Goal: Task Accomplishment & Management: Use online tool/utility

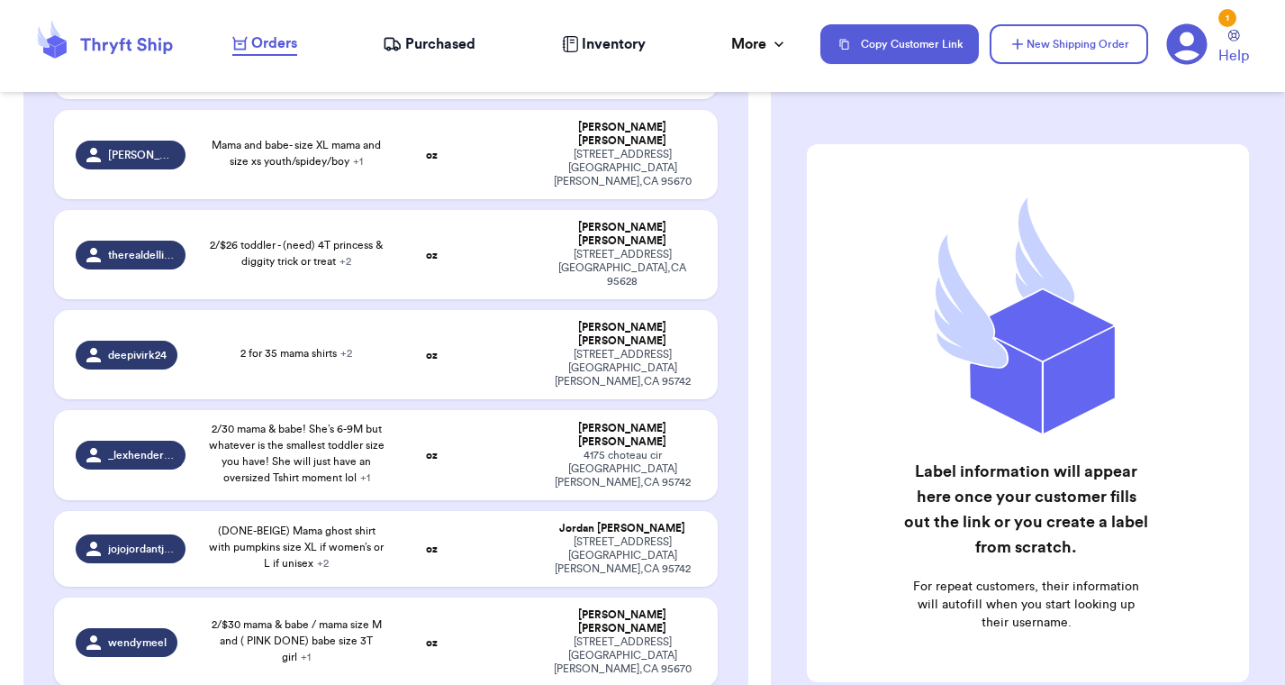
scroll to position [434, 0]
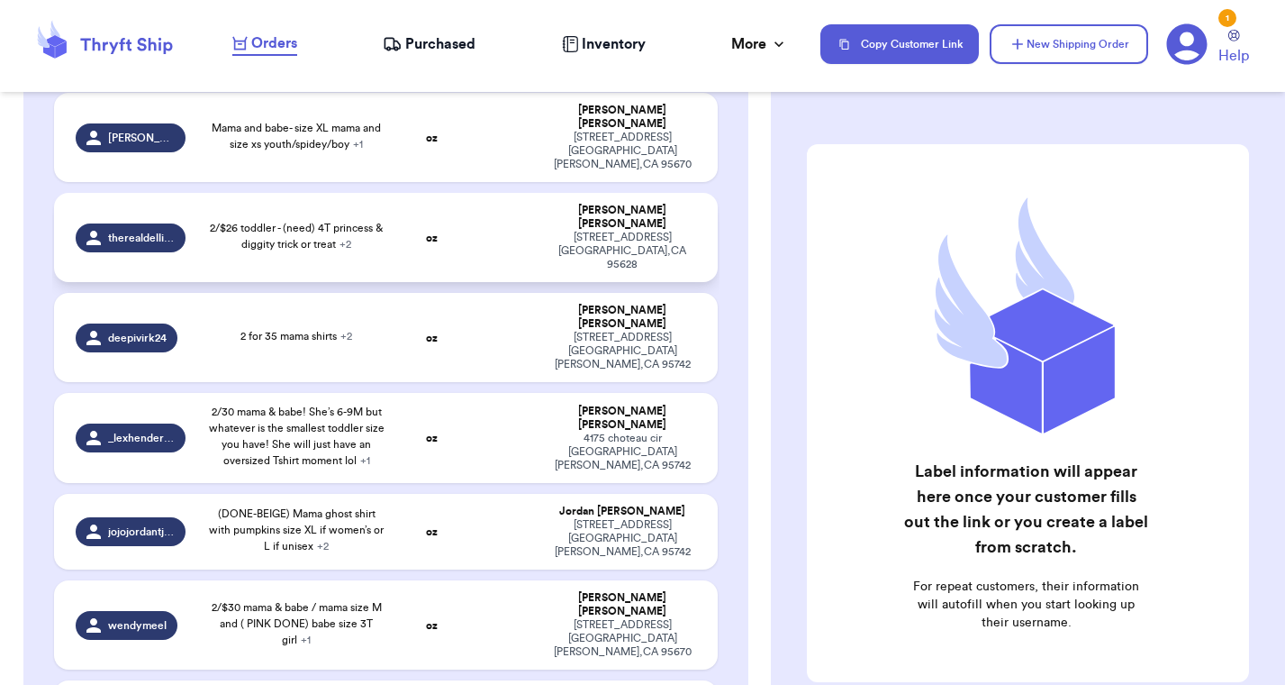
click at [210, 250] on span "2/$26 toddler - (need) 4T princess & diggity trick or treat + 2" at bounding box center [296, 236] width 173 height 27
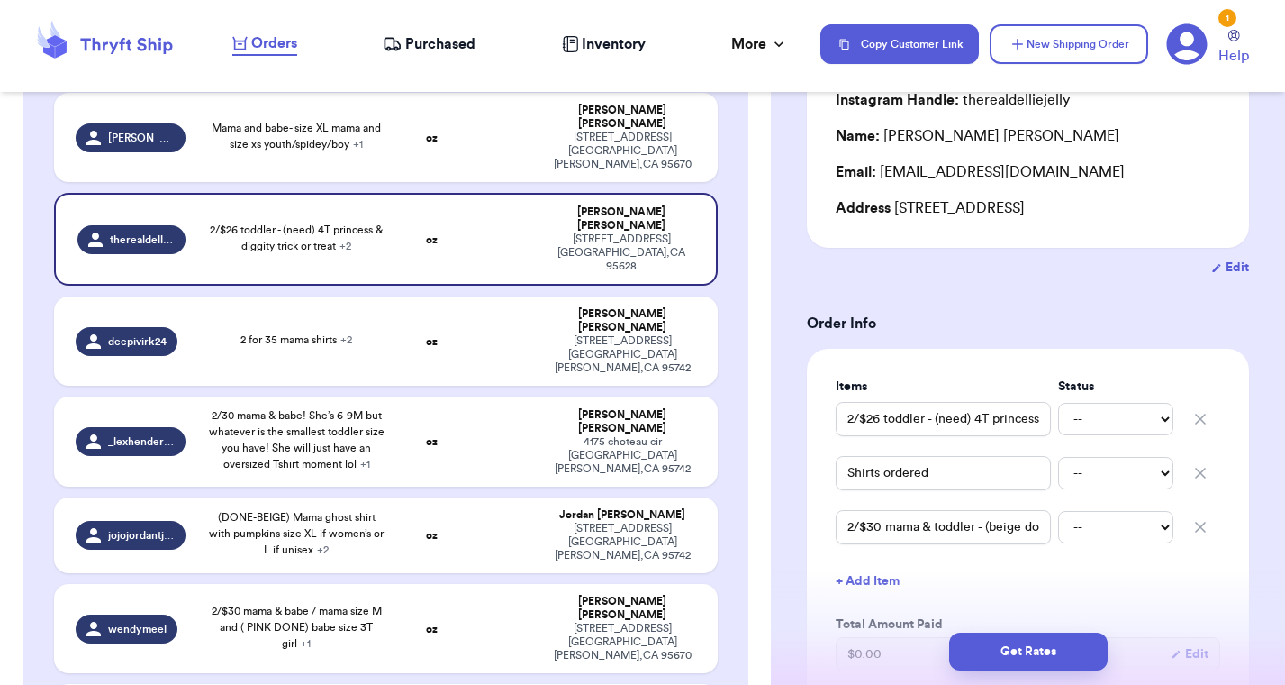
scroll to position [204, 0]
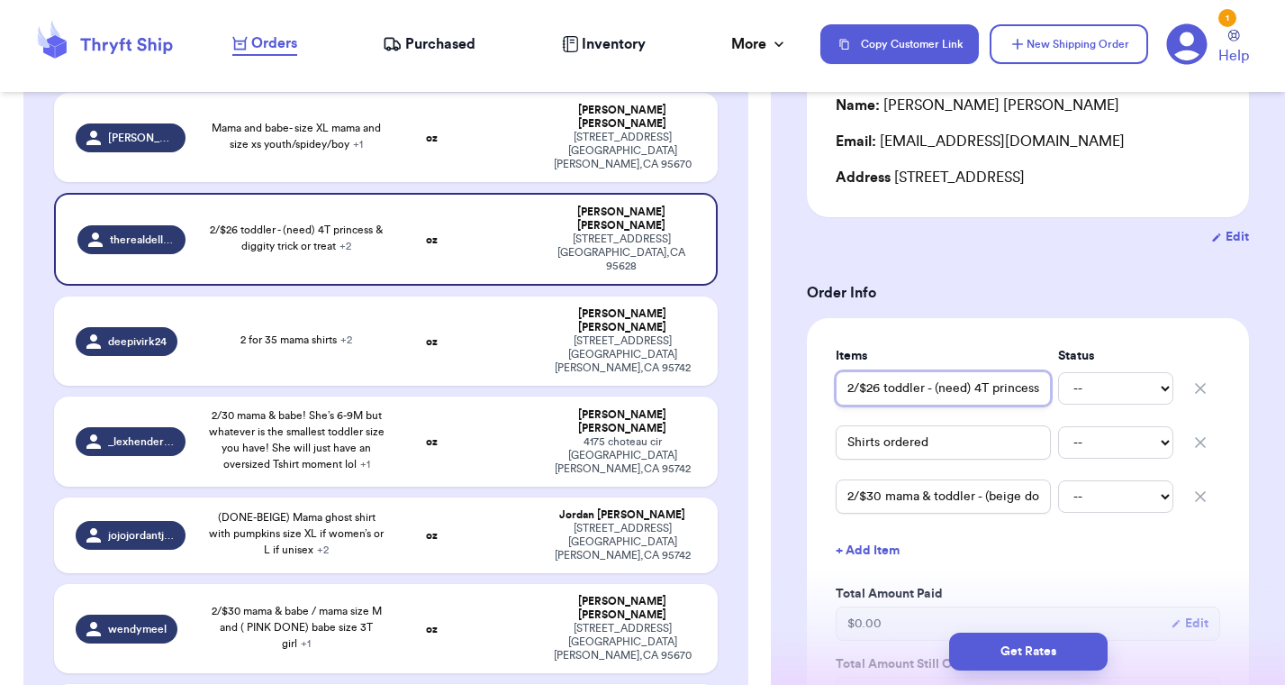
drag, startPoint x: 976, startPoint y: 390, endPoint x: 1062, endPoint y: 390, distance: 86.5
click at [1062, 390] on div "2/$26 toddler - (need) 4T princess & diggity trick or treat -- Paid Owes" at bounding box center [1028, 388] width 385 height 40
click at [964, 389] on input "2/$26 toddler - (need) 4T princess & diggity trick or treat" at bounding box center [943, 388] width 215 height 34
drag, startPoint x: 989, startPoint y: 500, endPoint x: 1058, endPoint y: 504, distance: 69.5
click at [1058, 504] on div "2/$30 mama & toddler - (beige done) L & (need) 4T, pink bubble gum ghost -- Pai…" at bounding box center [1028, 497] width 385 height 40
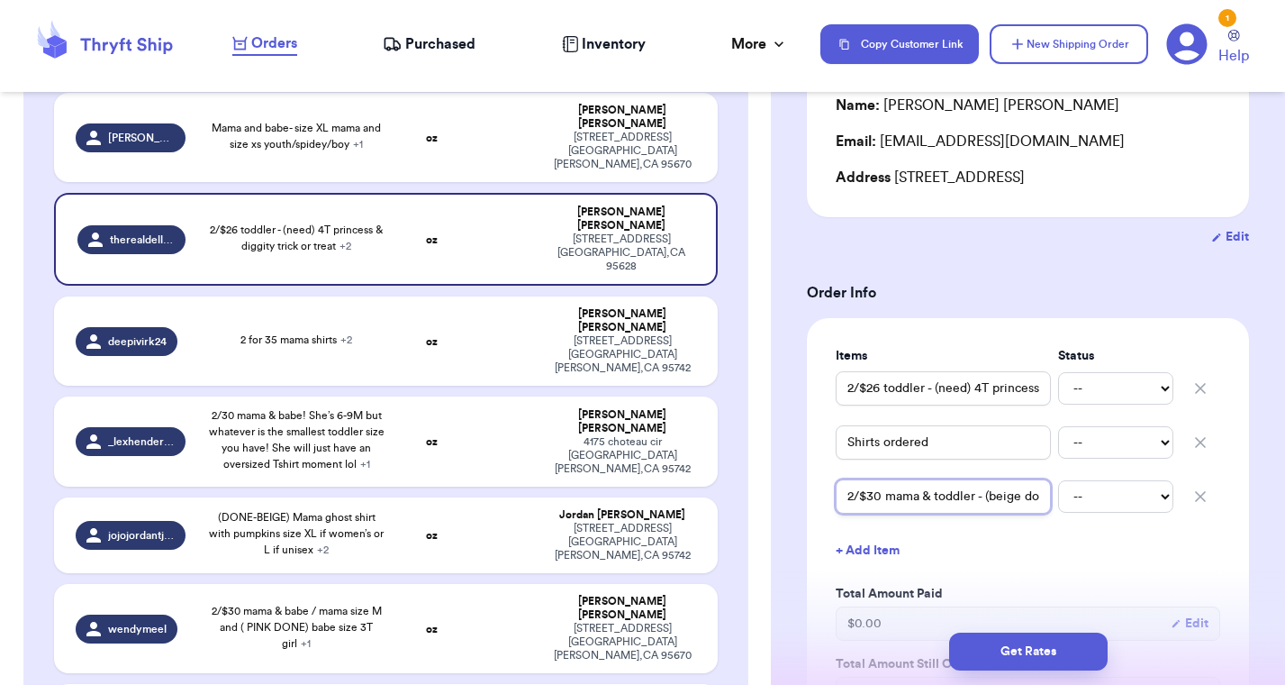
click at [960, 497] on input "2/$30 mama & toddler - (beige done) L & (need) 4T, pink bubble gum ghost" at bounding box center [943, 496] width 215 height 34
drag, startPoint x: 888, startPoint y: 495, endPoint x: 1048, endPoint y: 498, distance: 159.5
click at [1048, 498] on input "2/$30 mama & toddler - (beige done) L & (need) 4T, pink bubble gum ghost" at bounding box center [943, 496] width 215 height 34
click at [1004, 498] on input "2/$30 mama & toddler - (beige done) L & (need) 4T, pink bubble gum ghost" at bounding box center [943, 496] width 215 height 34
drag, startPoint x: 888, startPoint y: 499, endPoint x: 817, endPoint y: 499, distance: 71.2
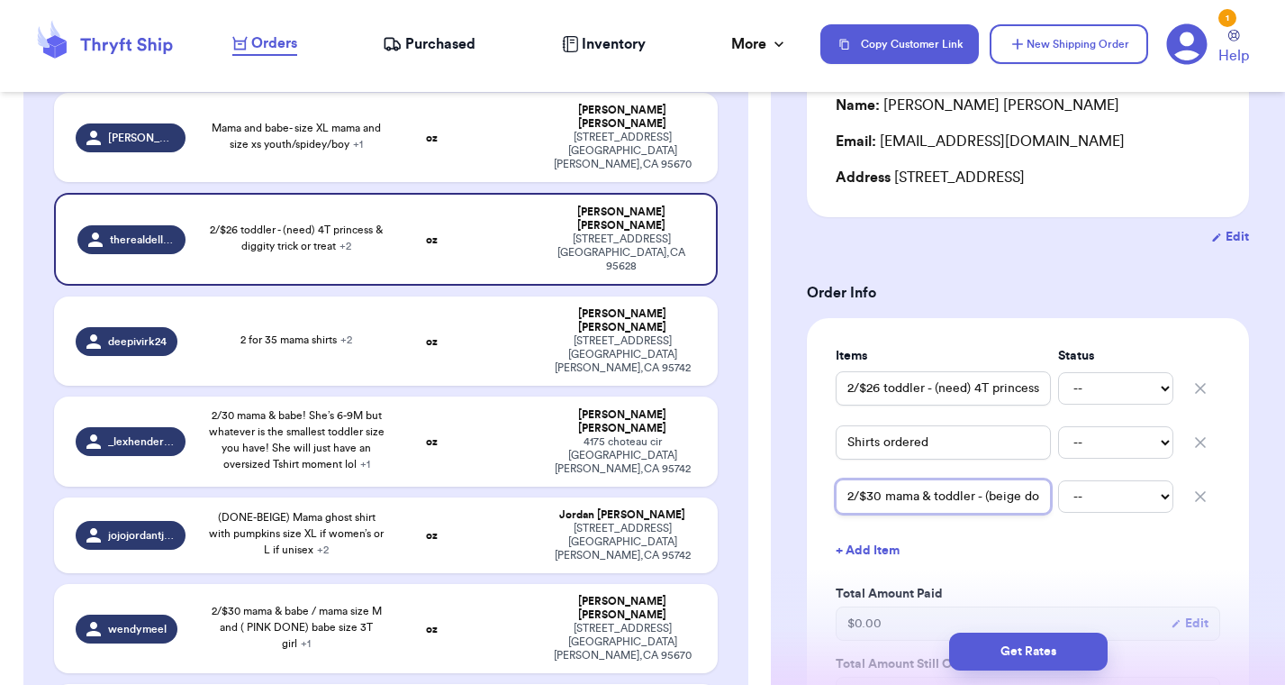
click at [817, 499] on div "Items Status 2/$26 toddler - (need) 4T princess & diggity trick or treat -- Pai…" at bounding box center [1028, 529] width 442 height 422
click at [937, 499] on input "2/$30 mama & toddler - (beige done) L & (need) 4T, pink bubble gum ghost" at bounding box center [943, 496] width 215 height 34
drag, startPoint x: 974, startPoint y: 498, endPoint x: 1058, endPoint y: 498, distance: 83.8
click at [1058, 498] on div "2/$30 mama & toddler - (beige done) L & (need) 4T, pink bubble gum ghost -- Pai…" at bounding box center [1028, 497] width 385 height 40
click at [1024, 498] on input "2/$30 mama & toddler - (beige done) L & (need) 4T, pink bubble gum ghost" at bounding box center [943, 496] width 215 height 34
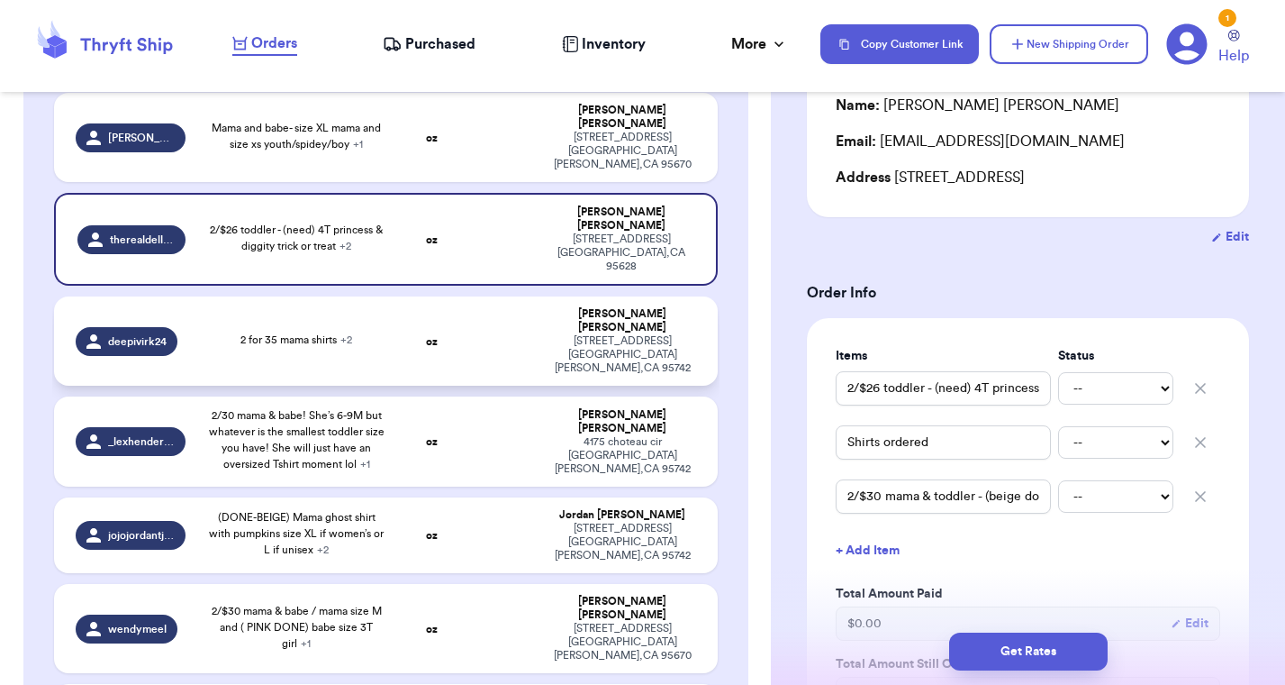
click at [241, 345] on span "2 for 35 mama shirts + 2" at bounding box center [297, 339] width 112 height 11
type input "2/35 Mama shirt: (black XL for ghost, need another shirt for cowboy boots/or or…"
type input "(need all) 2/$30 small YOUTH & 3T toddler - match pink ghost"
type input "2 for 35 mama shirts"
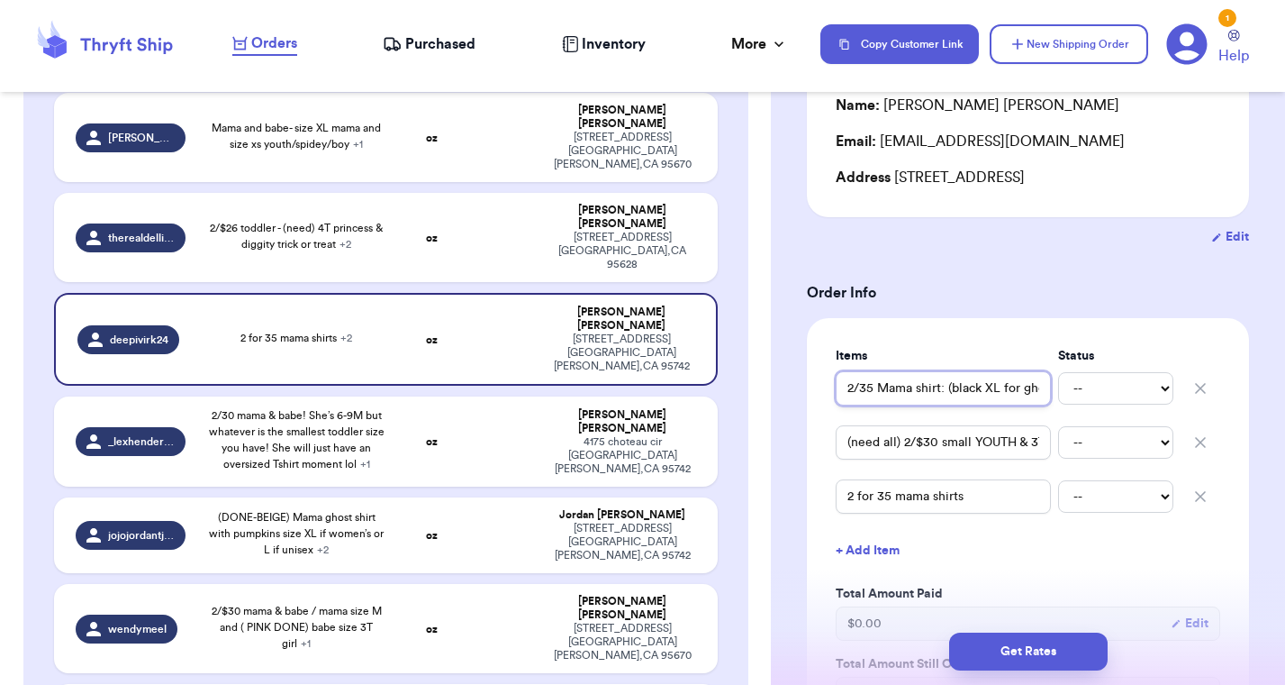
drag, startPoint x: 954, startPoint y: 385, endPoint x: 1046, endPoint y: 386, distance: 91.9
click at [1046, 386] on input "2/35 Mama shirt: (black XL for ghost, need another shirt for cowboy boots/or or…" at bounding box center [943, 388] width 215 height 34
click at [933, 392] on input "2/35 Mama shirt: (black XL for ghost, need another shirt for cowboy boots/or or…" at bounding box center [943, 388] width 215 height 34
drag, startPoint x: 913, startPoint y: 390, endPoint x: 1062, endPoint y: 390, distance: 148.6
click at [1063, 390] on div "2/35 Mama shirt: (black XL for ghost, need another shirt for cowboy boots/or or…" at bounding box center [1028, 388] width 385 height 40
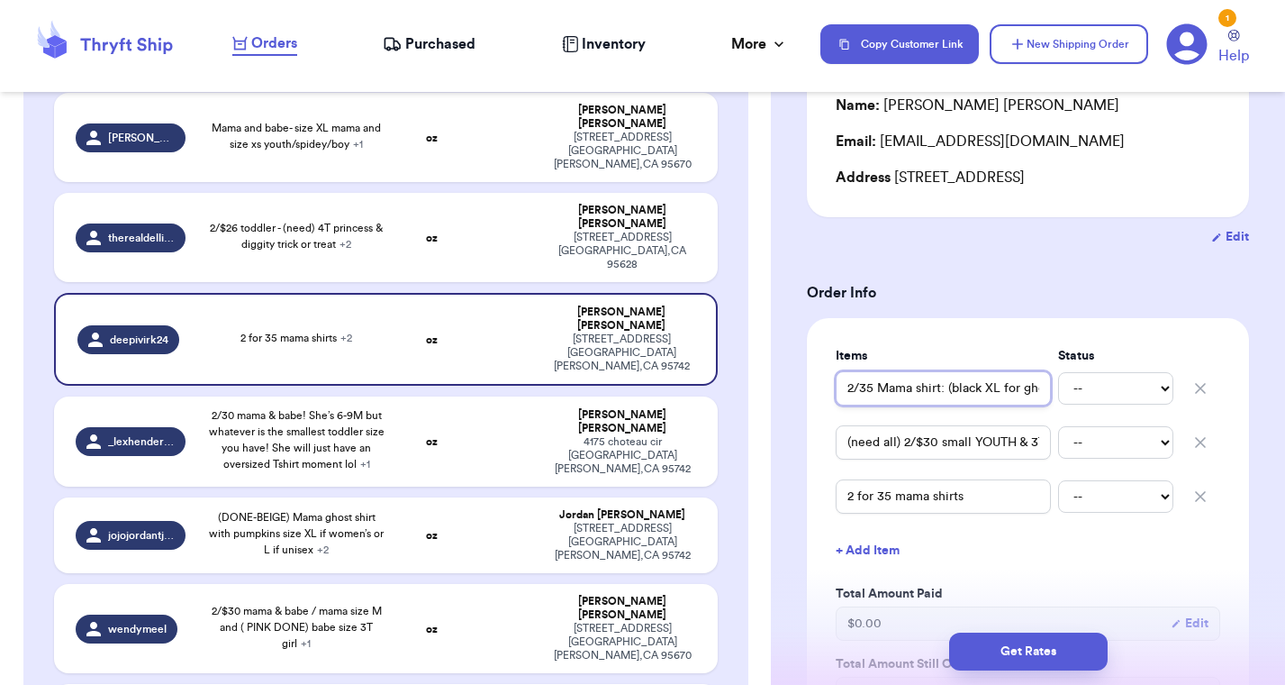
click at [1038, 390] on input "2/35 Mama shirt: (black XL for ghost, need another shirt for cowboy boots/or or…" at bounding box center [943, 388] width 215 height 34
drag, startPoint x: 920, startPoint y: 389, endPoint x: 750, endPoint y: 386, distance: 169.4
click at [750, 386] on div "Customer Link New Order Total Balance Payout $ 0.00 Recent Payments View all @ …" at bounding box center [642, 342] width 1285 height 685
click at [935, 390] on input "2/35 Mama shirt: (black XL for ghost, need another shirt for cowboy boots/or or…" at bounding box center [943, 388] width 215 height 34
drag, startPoint x: 969, startPoint y: 443, endPoint x: 1046, endPoint y: 443, distance: 76.6
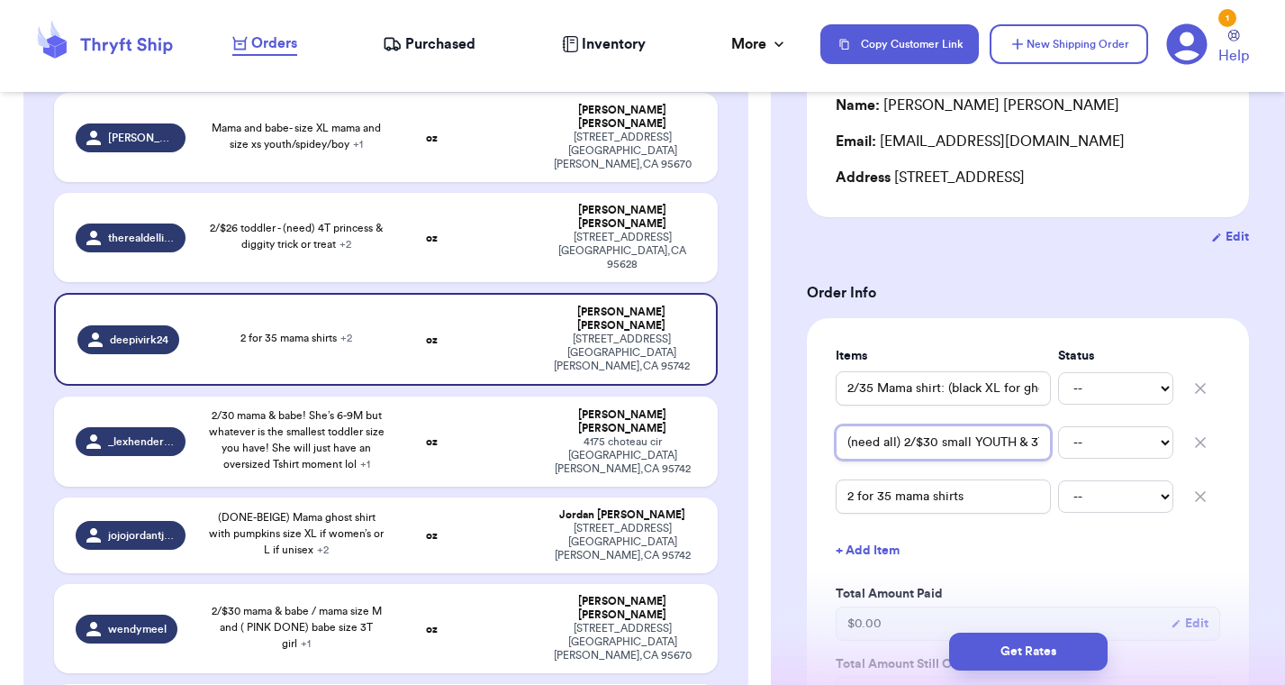
click at [1047, 443] on input "(need all) 2/$30 small YOUTH & 3T toddler - match pink ghost" at bounding box center [943, 442] width 215 height 34
click at [1021, 443] on input "(need all) 2/$30 small YOUTH & 3T toddler - match pink ghost" at bounding box center [943, 442] width 215 height 34
drag, startPoint x: 928, startPoint y: 442, endPoint x: 805, endPoint y: 442, distance: 122.5
click at [895, 444] on input "(need all) 2/$30 small YOUTH & 3T toddler - match pink ghost" at bounding box center [943, 442] width 215 height 34
